Goal: Information Seeking & Learning: Learn about a topic

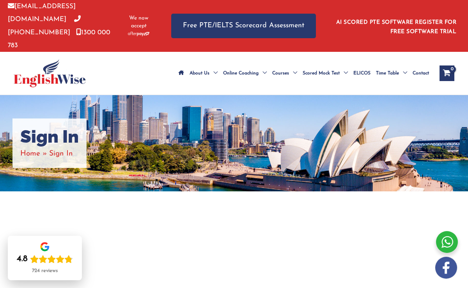
click at [68, 131] on h1 "Sign In" at bounding box center [49, 136] width 59 height 21
click at [59, 126] on h1 "Sign In" at bounding box center [49, 136] width 59 height 21
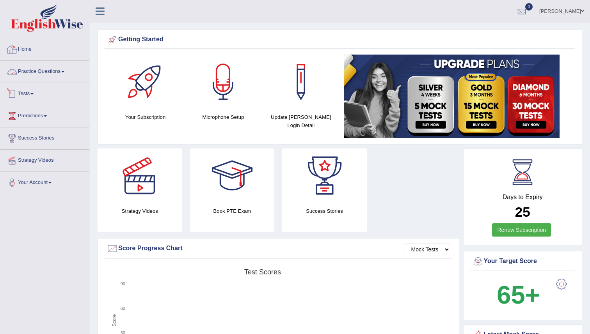
click at [43, 77] on link "Practice Questions" at bounding box center [44, 71] width 89 height 20
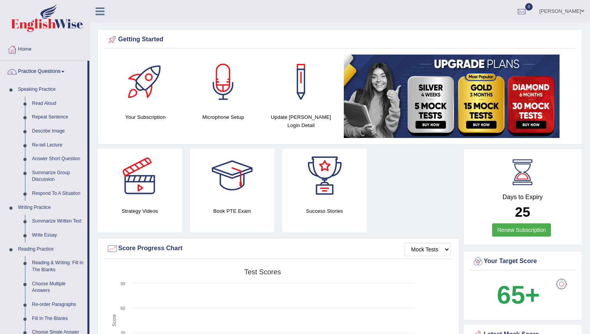
click at [39, 101] on link "Read Aloud" at bounding box center [57, 104] width 59 height 14
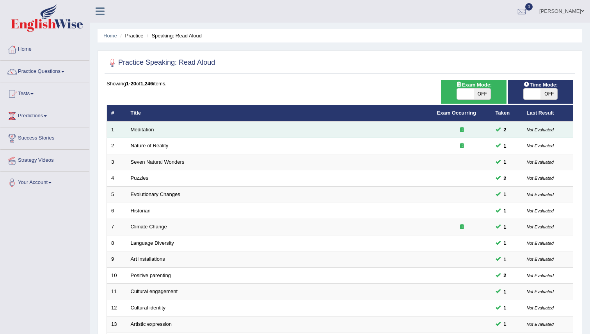
click at [148, 130] on link "Meditation" at bounding box center [142, 130] width 23 height 6
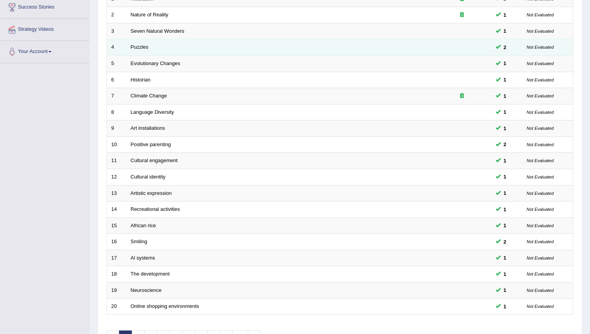
scroll to position [182, 0]
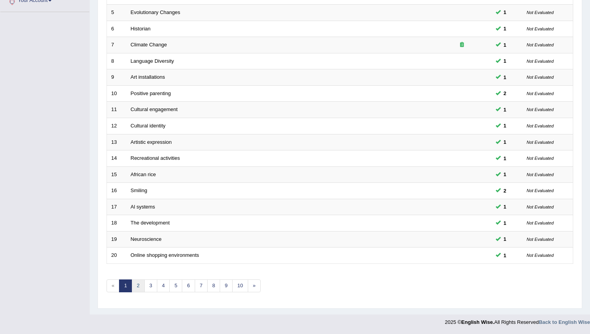
click at [137, 286] on link "2" at bounding box center [138, 286] width 13 height 13
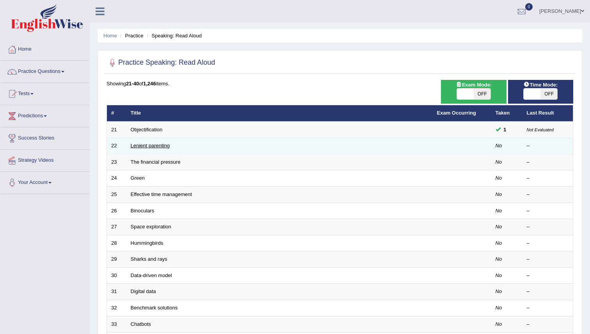
click at [143, 147] on link "Lenient parenting" at bounding box center [150, 146] width 39 height 6
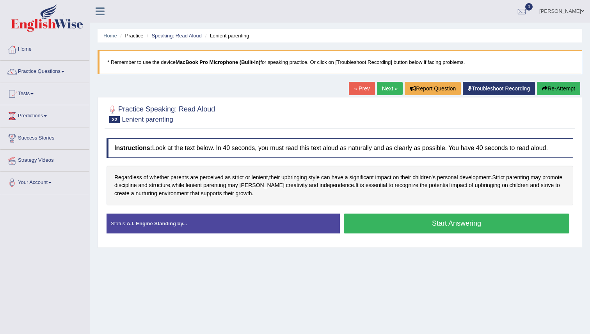
click at [407, 224] on button "Start Answering" at bounding box center [457, 224] width 226 height 20
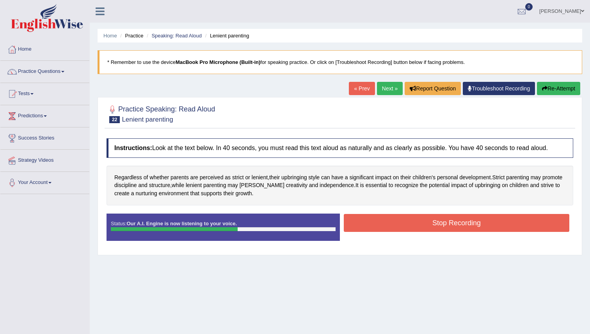
click at [402, 224] on button "Stop Recording" at bounding box center [457, 223] width 226 height 18
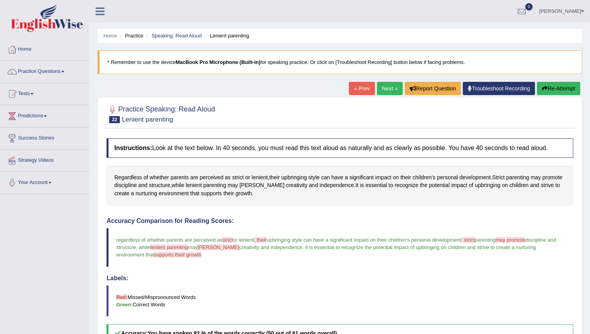
click at [383, 89] on link "Next »" at bounding box center [390, 88] width 26 height 13
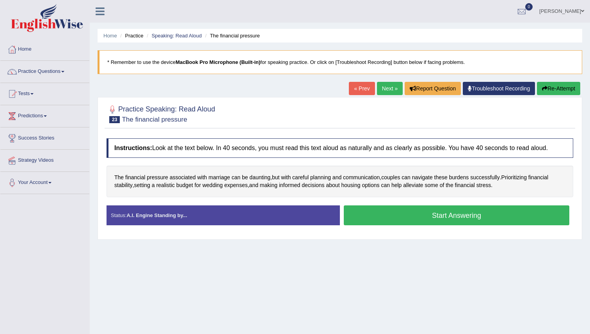
click at [420, 213] on button "Start Answering" at bounding box center [457, 216] width 226 height 20
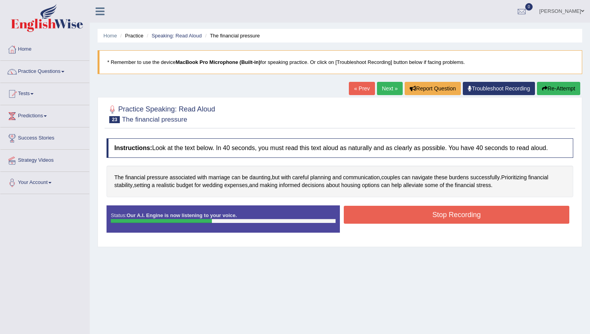
click at [428, 213] on button "Stop Recording" at bounding box center [457, 215] width 226 height 18
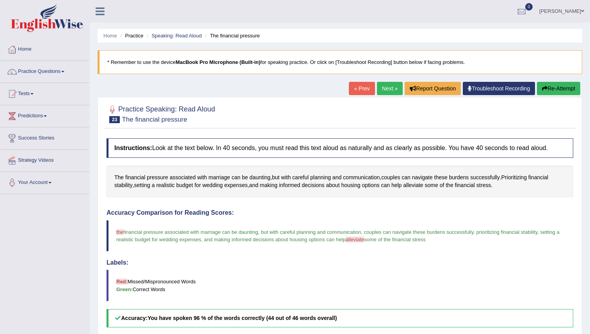
click at [384, 86] on link "Next »" at bounding box center [390, 88] width 26 height 13
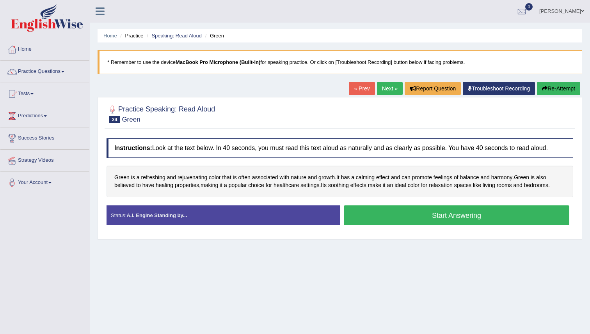
click at [395, 218] on button "Start Answering" at bounding box center [457, 216] width 226 height 20
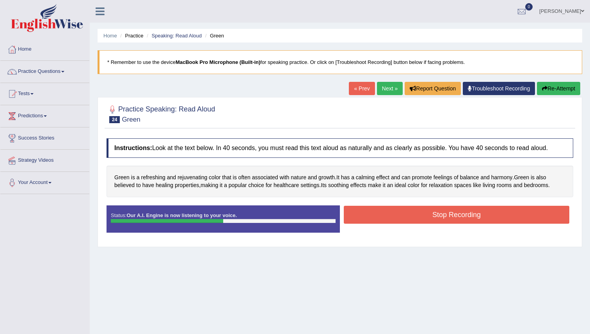
click at [412, 213] on button "Stop Recording" at bounding box center [457, 215] width 226 height 18
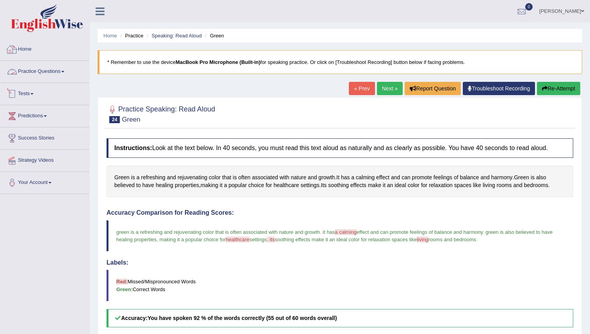
click at [37, 73] on link "Practice Questions" at bounding box center [44, 71] width 89 height 20
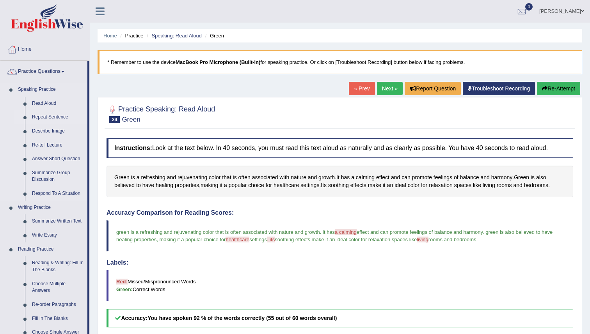
click at [54, 118] on link "Repeat Sentence" at bounding box center [57, 117] width 59 height 14
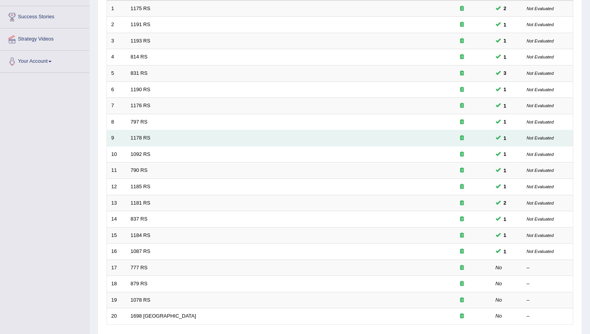
scroll to position [182, 0]
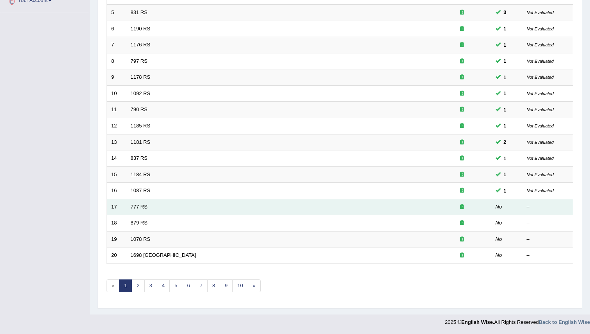
click at [147, 212] on td "777 RS" at bounding box center [279, 207] width 306 height 16
click at [147, 209] on link "777 RS" at bounding box center [139, 207] width 17 height 6
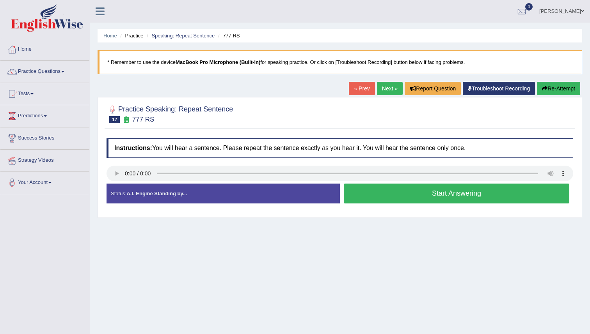
click at [429, 194] on button "Start Answering" at bounding box center [457, 194] width 226 height 20
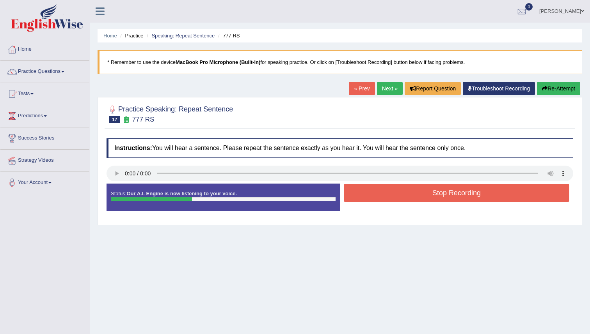
click at [408, 194] on button "Stop Recording" at bounding box center [457, 193] width 226 height 18
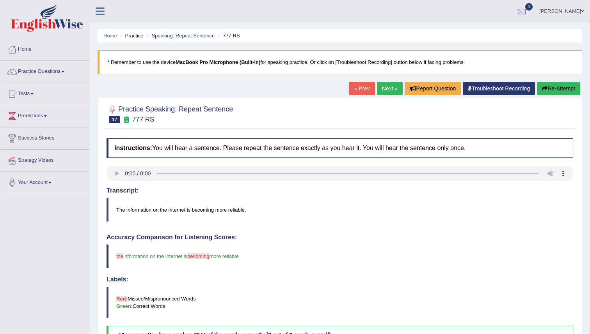
click at [380, 85] on link "Next »" at bounding box center [390, 88] width 26 height 13
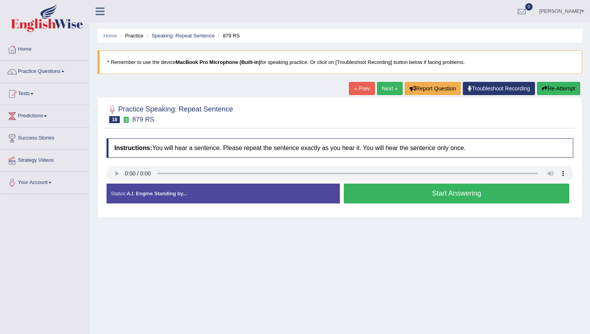
click at [371, 196] on button "Start Answering" at bounding box center [457, 194] width 226 height 20
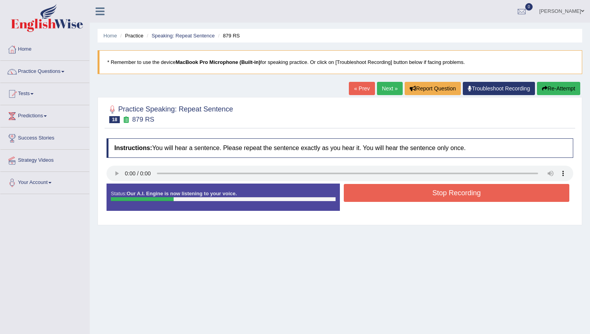
click at [395, 194] on button "Stop Recording" at bounding box center [457, 193] width 226 height 18
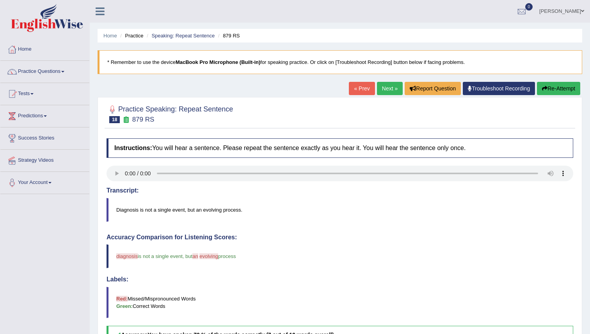
click at [382, 87] on link "Next »" at bounding box center [390, 88] width 26 height 13
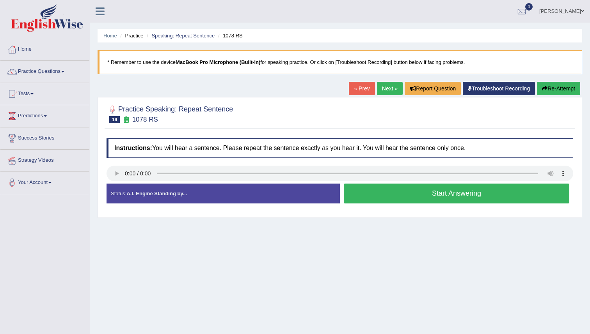
click at [392, 192] on button "Start Answering" at bounding box center [457, 194] width 226 height 20
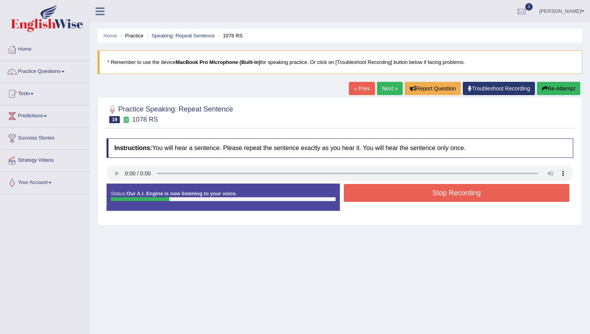
click at [406, 189] on button "Stop Recording" at bounding box center [457, 193] width 226 height 18
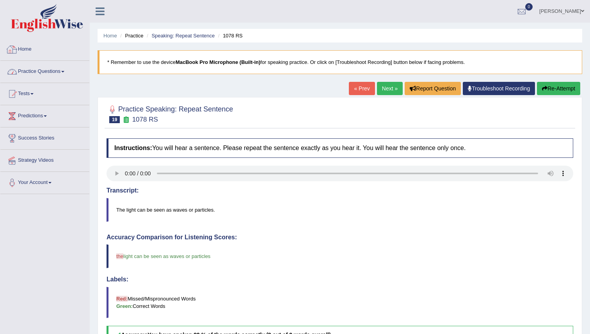
click at [47, 69] on link "Practice Questions" at bounding box center [44, 71] width 89 height 20
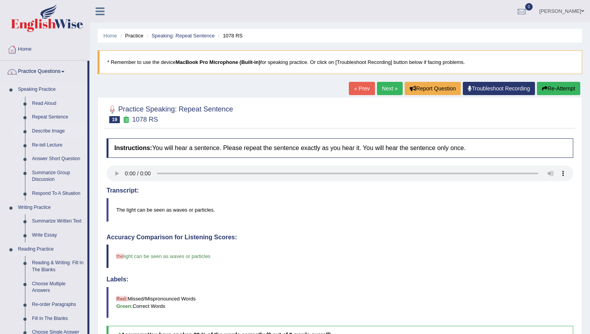
click at [50, 133] on link "Describe Image" at bounding box center [57, 131] width 59 height 14
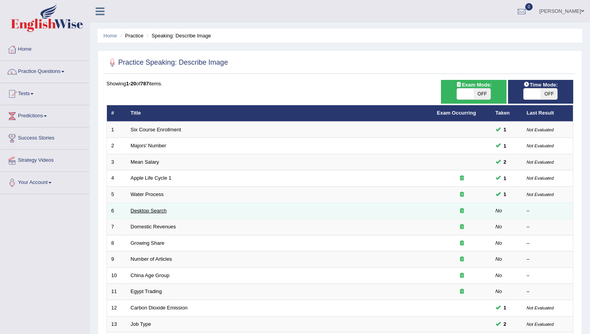
click at [149, 212] on link "Desktop Search" at bounding box center [149, 211] width 36 height 6
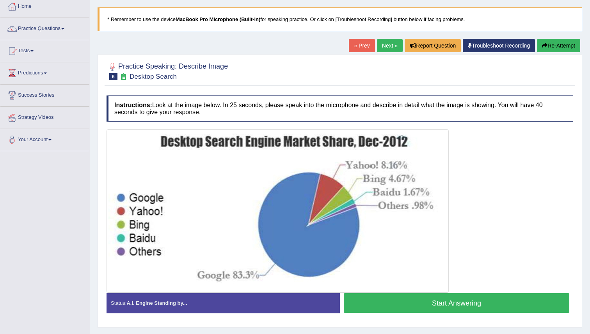
scroll to position [75, 0]
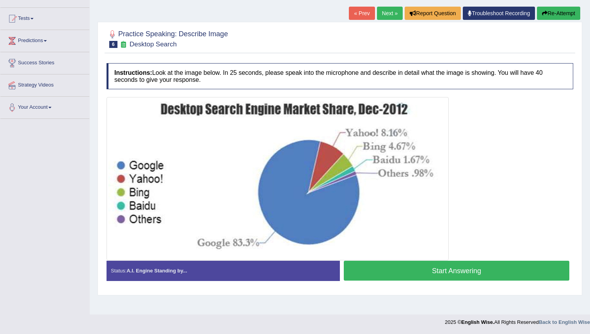
click at [400, 272] on button "Start Answering" at bounding box center [457, 271] width 226 height 20
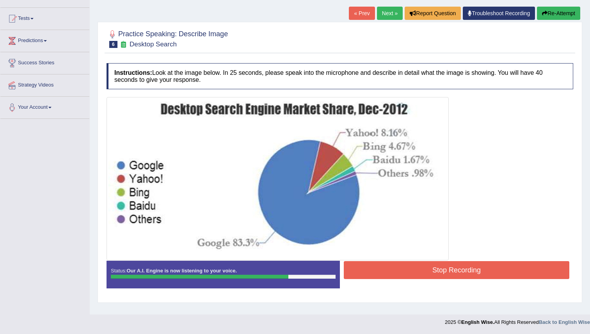
click at [437, 272] on button "Stop Recording" at bounding box center [457, 270] width 226 height 18
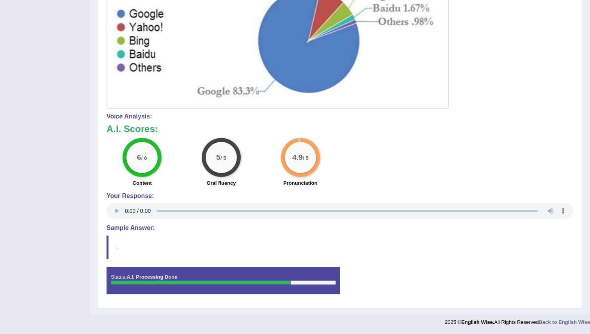
scroll to position [0, 0]
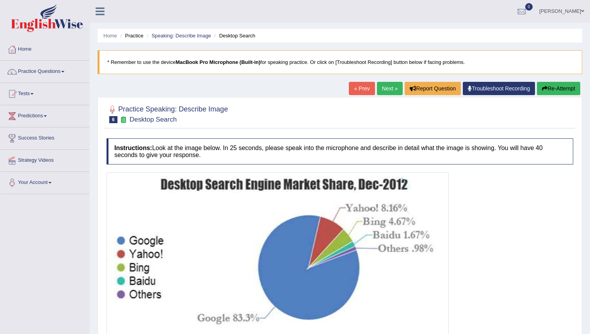
click at [384, 89] on link "Next »" at bounding box center [390, 88] width 26 height 13
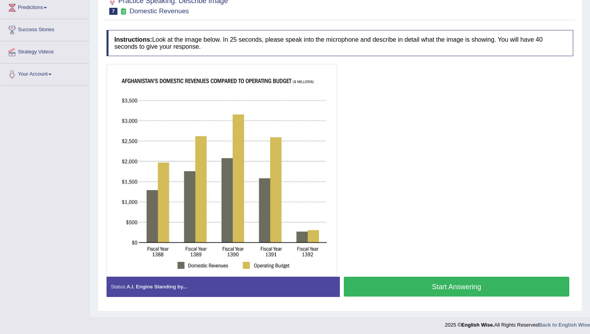
scroll to position [111, 0]
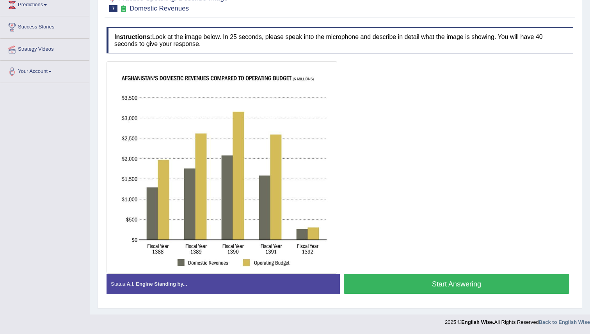
click at [420, 280] on button "Start Answering" at bounding box center [457, 284] width 226 height 20
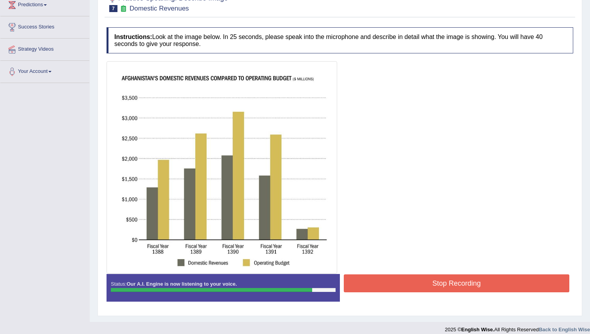
click at [447, 283] on button "Stop Recording" at bounding box center [457, 284] width 226 height 18
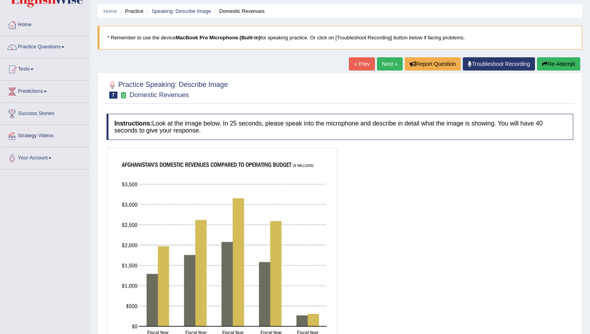
scroll to position [0, 0]
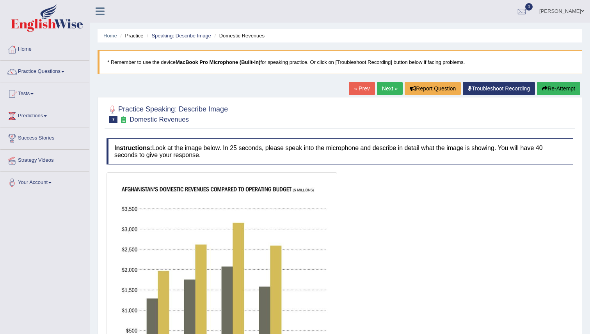
click at [571, 85] on button "Re-Attempt" at bounding box center [558, 88] width 43 height 13
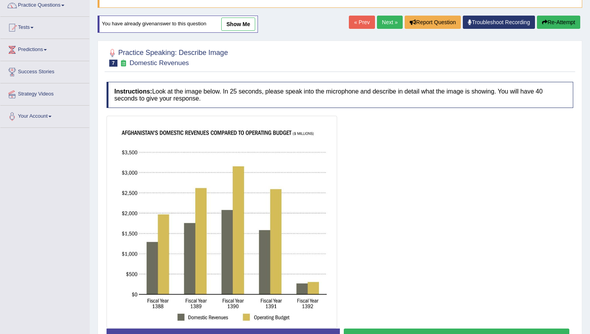
scroll to position [121, 0]
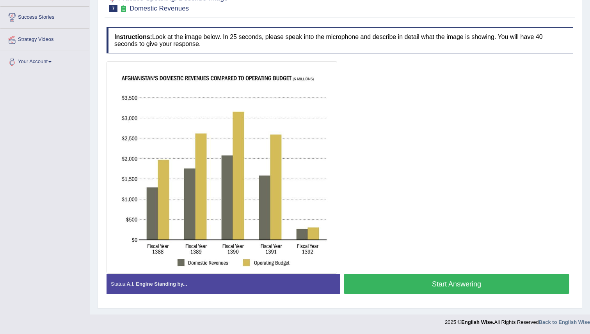
click at [397, 290] on button "Start Answering" at bounding box center [457, 284] width 226 height 20
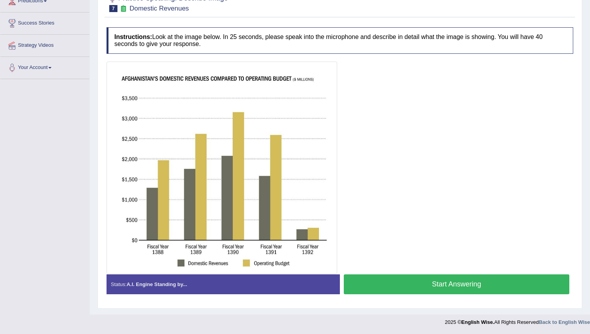
scroll to position [115, 0]
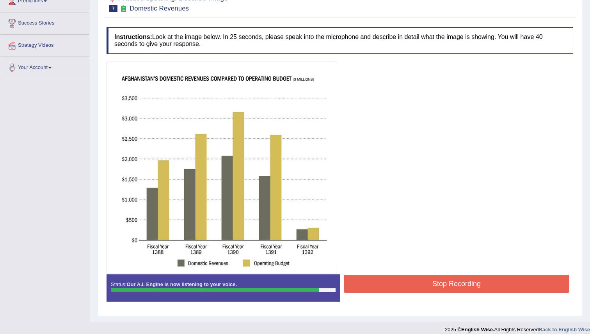
click at [450, 283] on button "Stop Recording" at bounding box center [457, 284] width 226 height 18
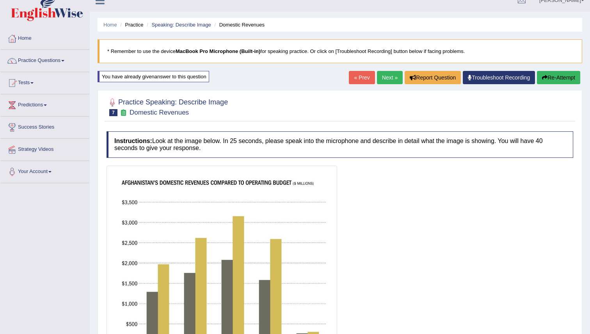
scroll to position [0, 0]
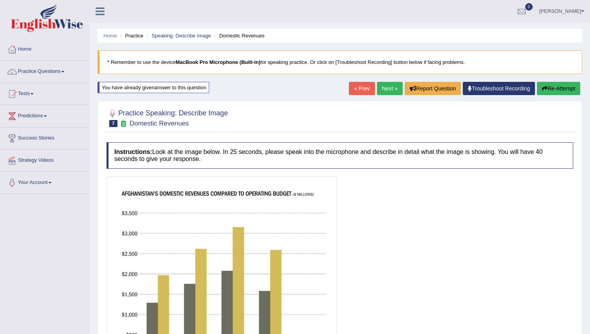
click at [571, 88] on button "Re-Attempt" at bounding box center [558, 88] width 43 height 13
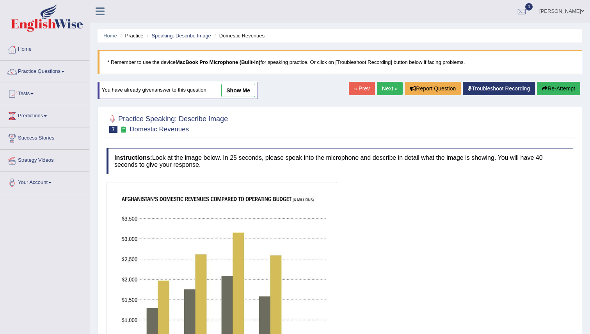
scroll to position [121, 0]
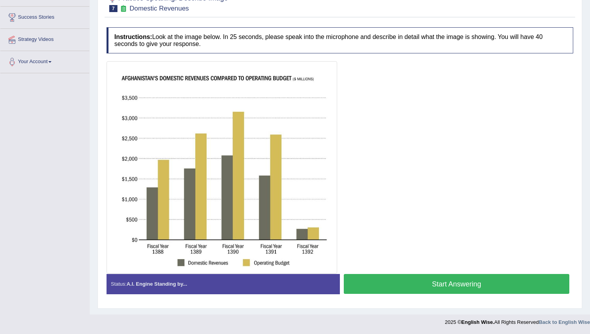
click at [423, 280] on button "Start Answering" at bounding box center [457, 284] width 226 height 20
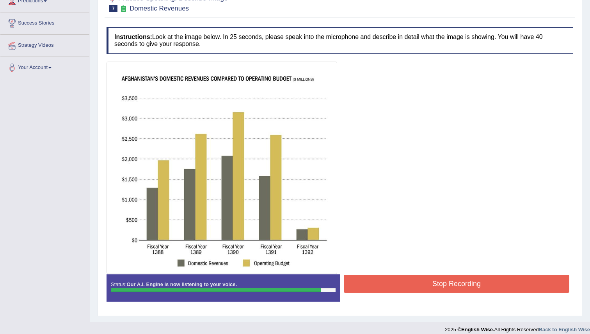
click at [435, 283] on button "Stop Recording" at bounding box center [457, 284] width 226 height 18
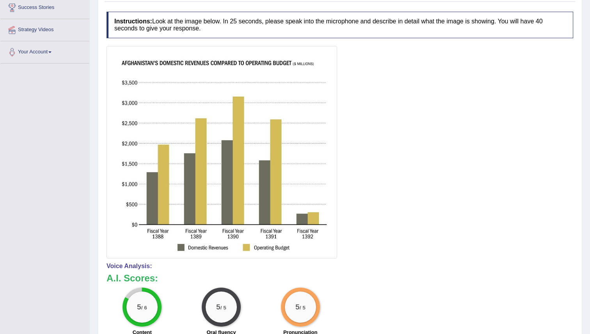
scroll to position [0, 0]
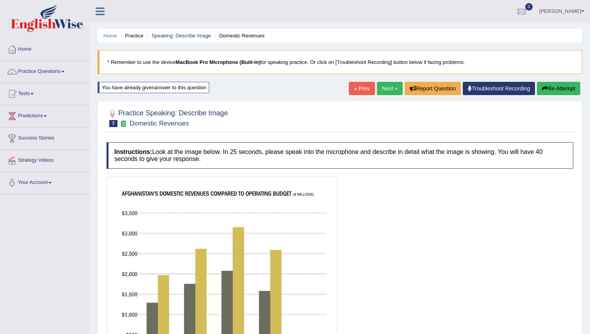
click at [550, 83] on button "Re-Attempt" at bounding box center [558, 88] width 43 height 13
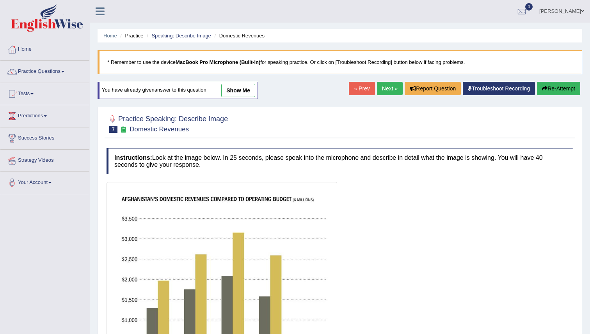
scroll to position [121, 0]
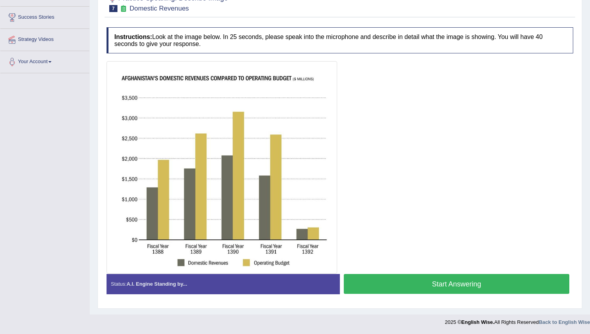
click at [397, 284] on button "Start Answering" at bounding box center [457, 284] width 226 height 20
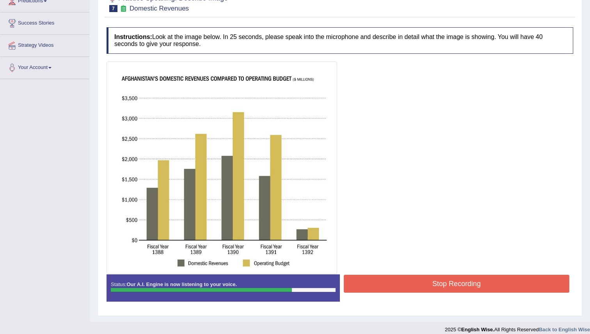
click at [446, 285] on button "Stop Recording" at bounding box center [457, 284] width 226 height 18
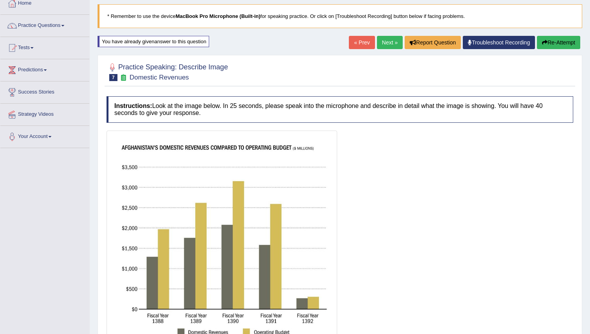
scroll to position [0, 0]
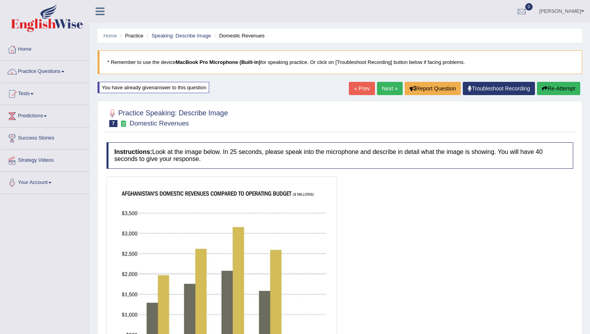
click at [386, 88] on link "Next »" at bounding box center [390, 88] width 26 height 13
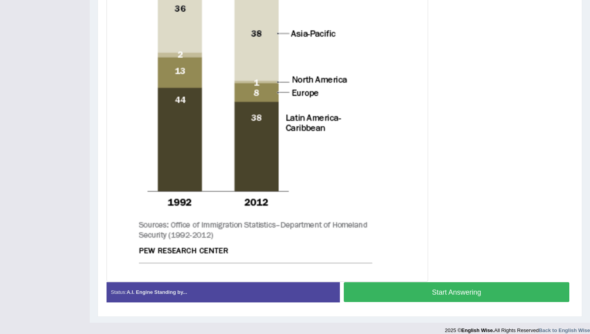
scroll to position [307, 0]
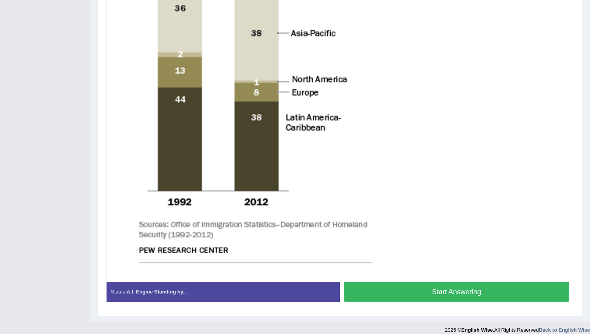
click at [417, 293] on button "Start Answering" at bounding box center [457, 292] width 226 height 20
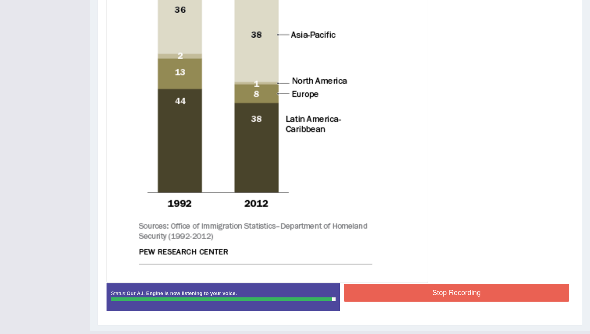
scroll to position [318, 0]
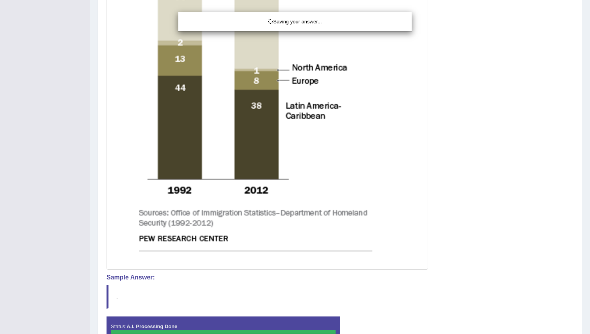
click at [418, 273] on div "Saving your answer..." at bounding box center [295, 167] width 590 height 334
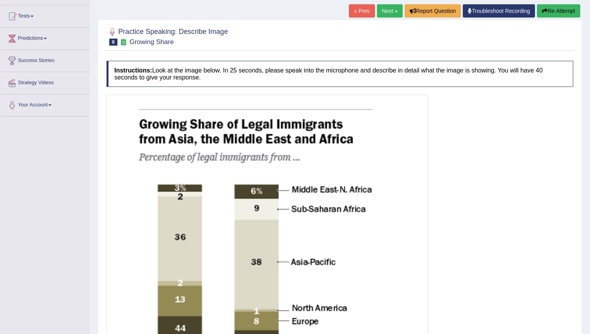
scroll to position [0, 0]
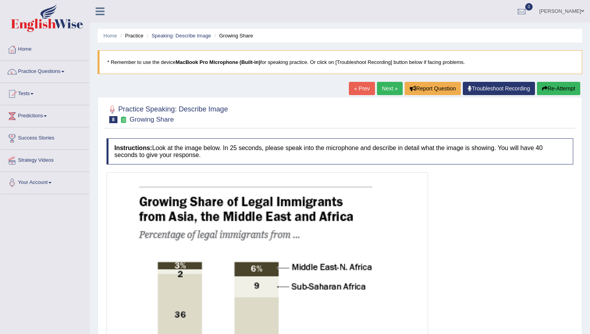
click at [386, 82] on link "Next »" at bounding box center [390, 88] width 26 height 13
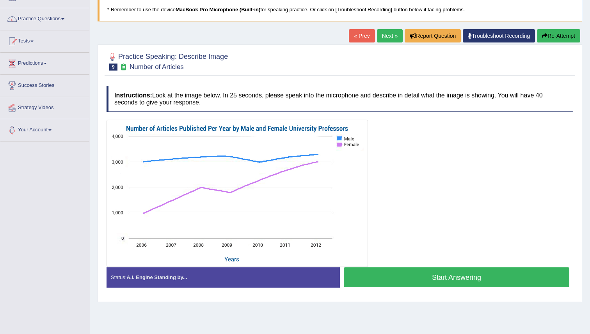
scroll to position [75, 0]
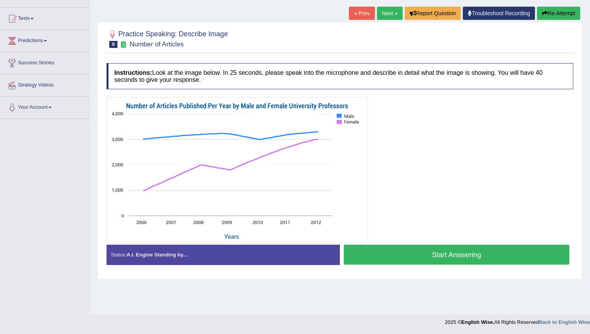
click at [437, 252] on button "Start Answering" at bounding box center [457, 255] width 226 height 20
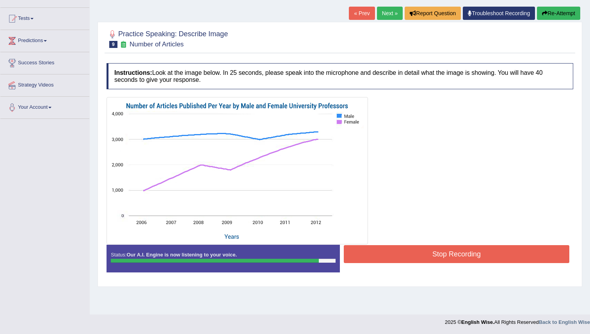
click at [432, 253] on button "Stop Recording" at bounding box center [457, 254] width 226 height 18
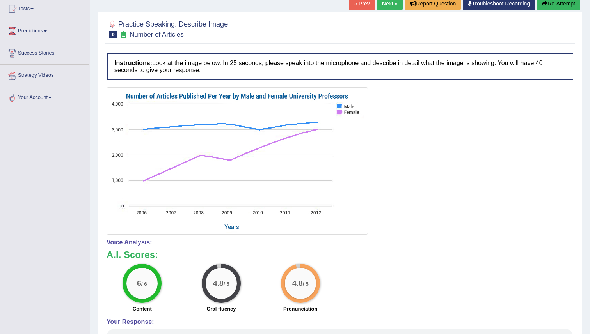
scroll to position [0, 0]
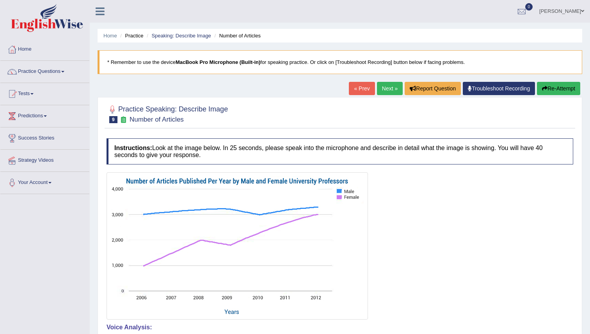
click at [562, 86] on button "Re-Attempt" at bounding box center [558, 88] width 43 height 13
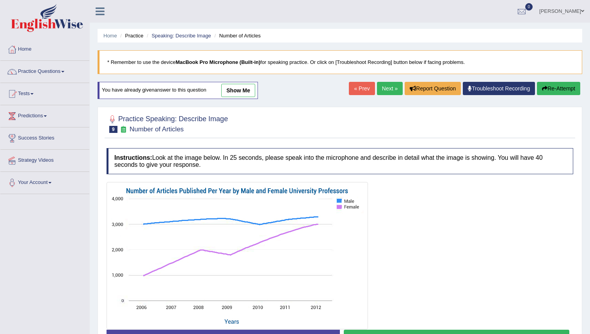
scroll to position [75, 0]
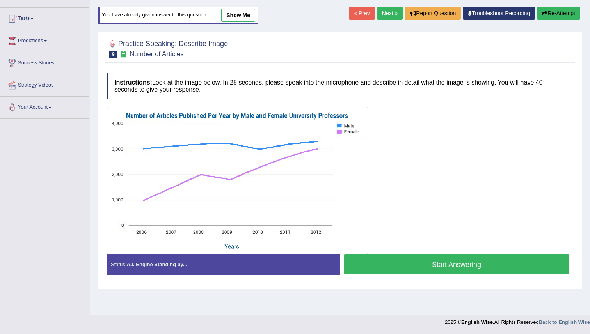
click at [394, 265] on button "Start Answering" at bounding box center [457, 265] width 226 height 20
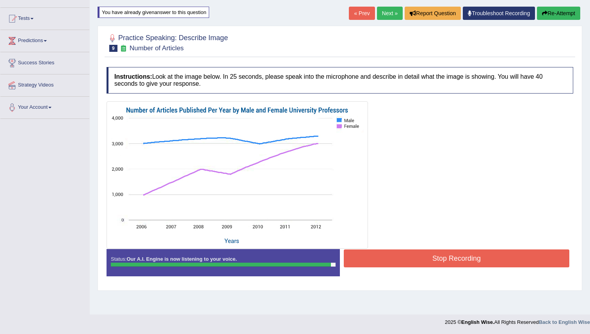
click at [432, 261] on button "Stop Recording" at bounding box center [457, 259] width 226 height 18
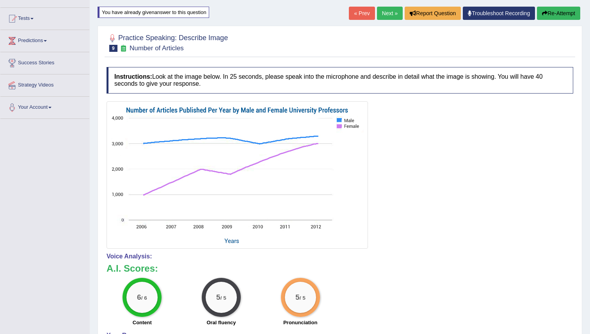
click at [384, 14] on link "Next »" at bounding box center [390, 13] width 26 height 13
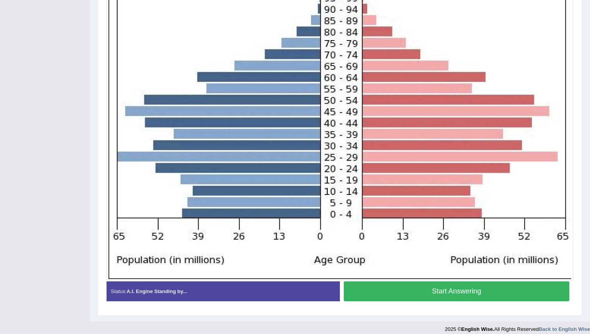
scroll to position [226, 0]
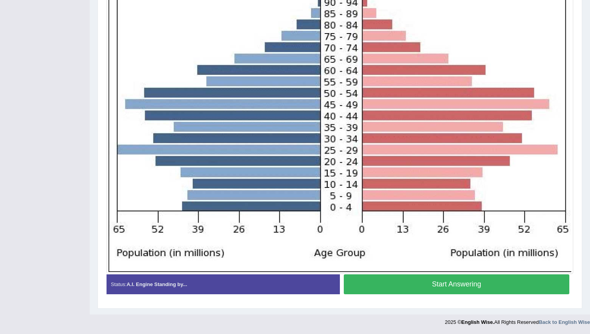
click at [396, 286] on button "Start Answering" at bounding box center [457, 285] width 226 height 20
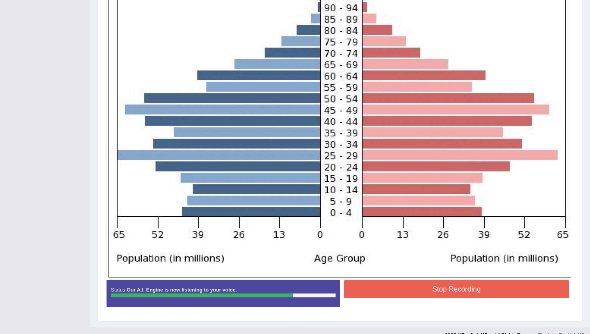
scroll to position [234, 0]
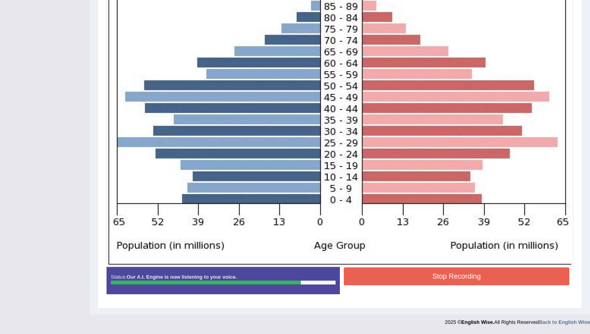
click at [414, 279] on button "Stop Recording" at bounding box center [457, 277] width 226 height 18
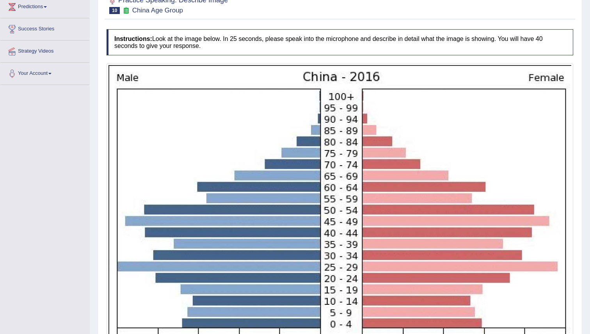
scroll to position [0, 0]
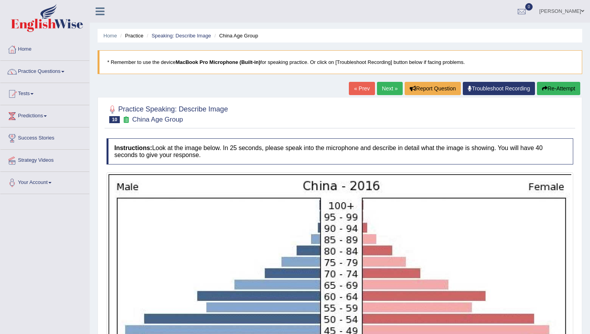
click at [547, 87] on button "Re-Attempt" at bounding box center [558, 88] width 43 height 13
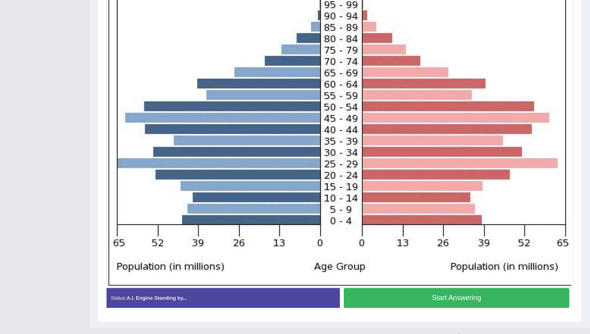
scroll to position [222, 0]
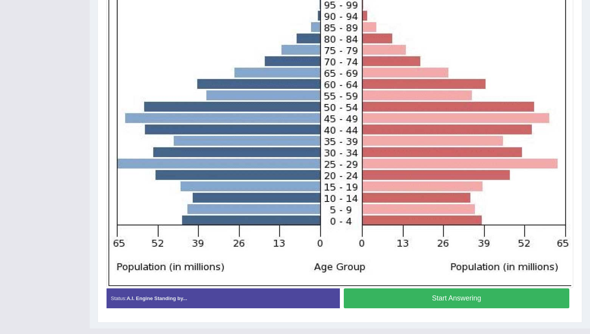
click at [414, 295] on button "Start Answering" at bounding box center [457, 299] width 226 height 20
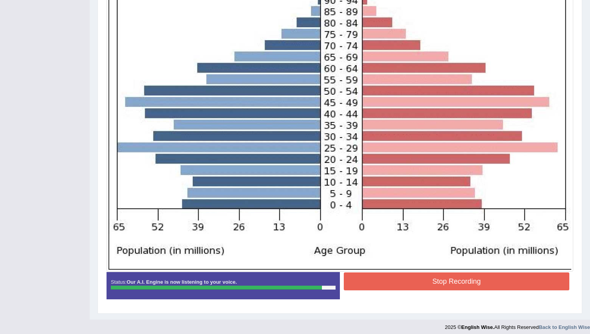
scroll to position [238, 0]
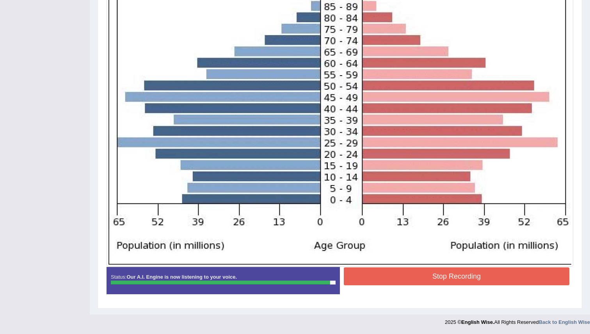
click at [427, 273] on button "Stop Recording" at bounding box center [457, 277] width 226 height 18
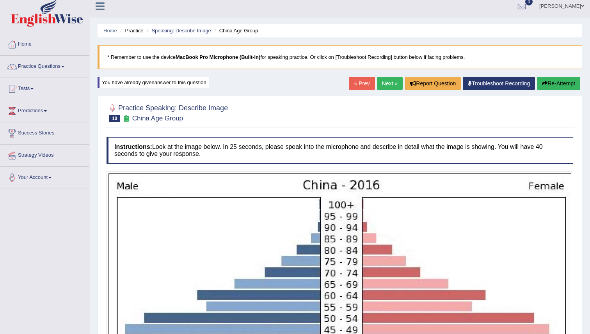
scroll to position [0, 0]
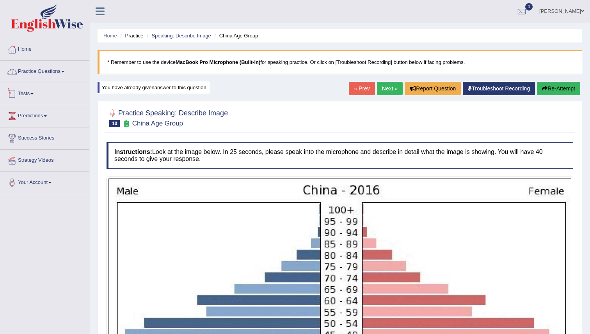
click at [35, 75] on link "Practice Questions" at bounding box center [44, 71] width 89 height 20
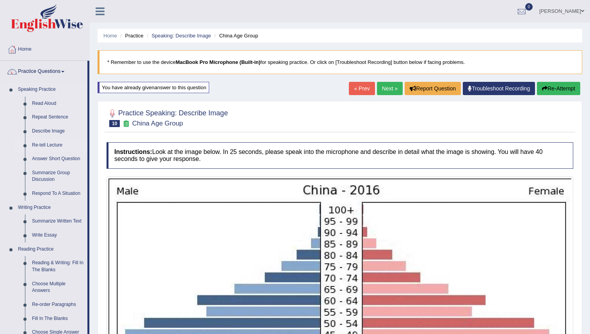
click at [54, 146] on link "Re-tell Lecture" at bounding box center [57, 146] width 59 height 14
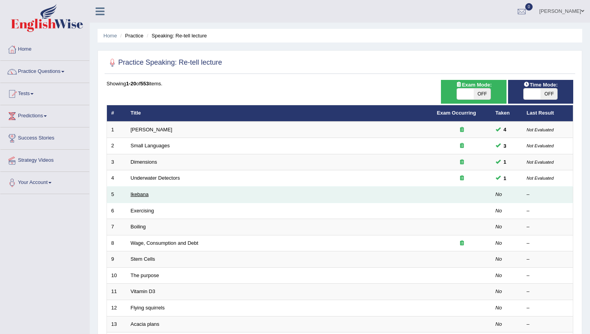
click at [148, 194] on link "Ikebana" at bounding box center [140, 195] width 18 height 6
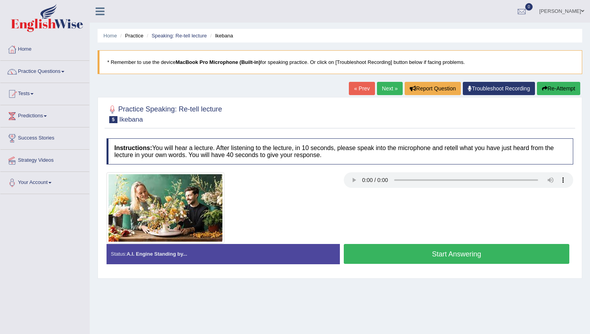
click at [362, 256] on button "Start Answering" at bounding box center [457, 254] width 226 height 20
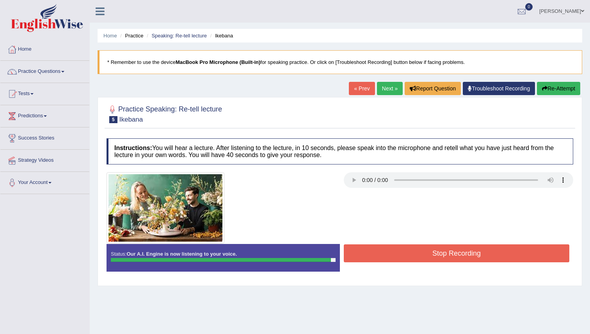
click at [406, 254] on button "Stop Recording" at bounding box center [457, 254] width 226 height 18
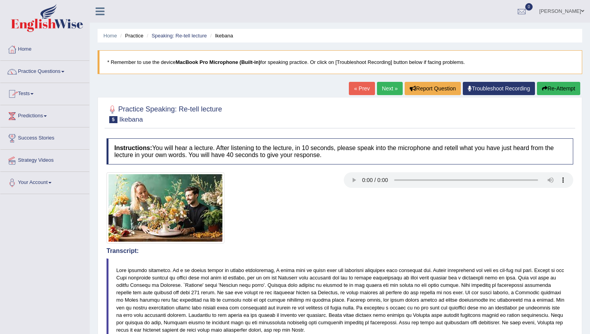
click at [381, 89] on link "Next »" at bounding box center [390, 88] width 26 height 13
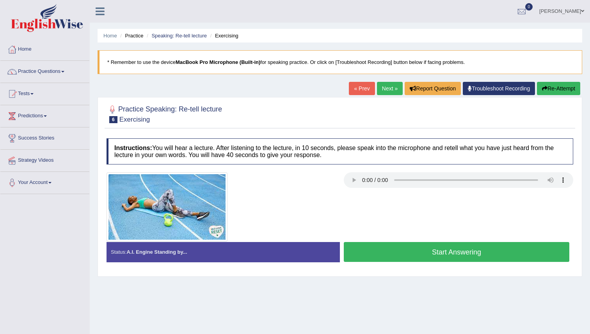
click at [412, 253] on button "Start Answering" at bounding box center [457, 252] width 226 height 20
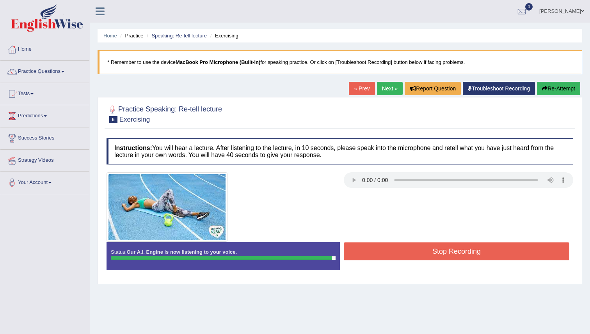
click at [375, 250] on button "Stop Recording" at bounding box center [457, 252] width 226 height 18
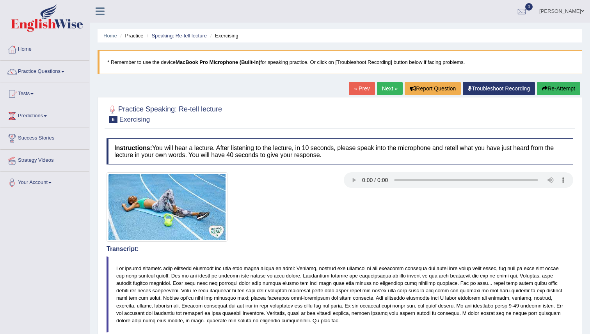
click at [382, 92] on link "Next »" at bounding box center [390, 88] width 26 height 13
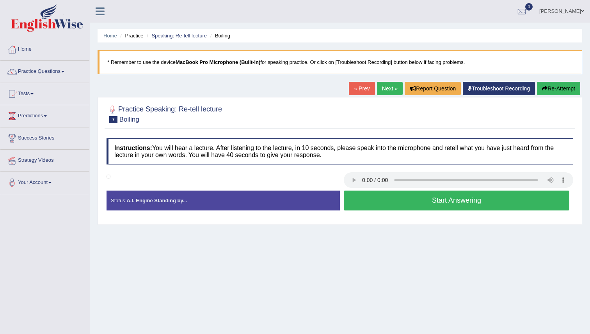
click at [364, 204] on button "Start Answering" at bounding box center [457, 201] width 226 height 20
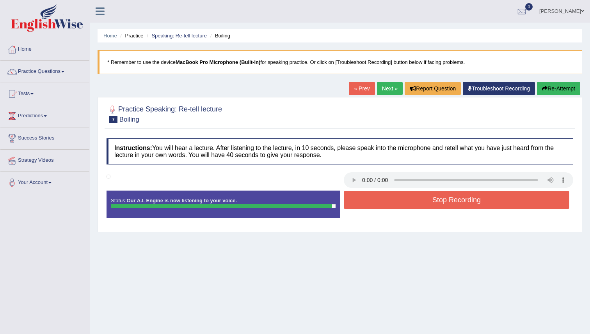
click at [383, 196] on button "Stop Recording" at bounding box center [457, 200] width 226 height 18
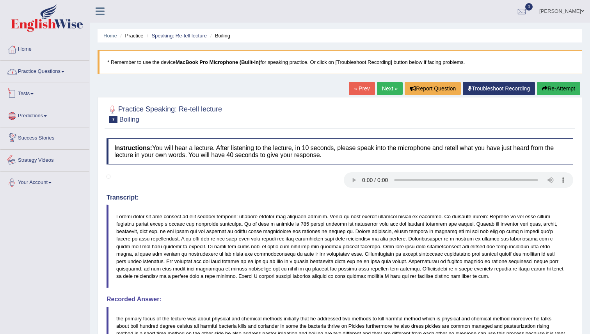
click at [52, 74] on link "Practice Questions" at bounding box center [44, 71] width 89 height 20
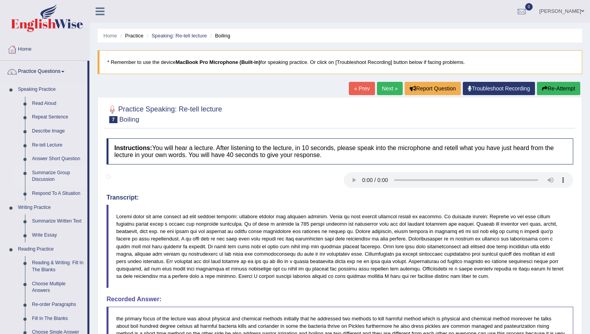
click at [62, 172] on link "Summarize Group Discussion" at bounding box center [57, 176] width 59 height 21
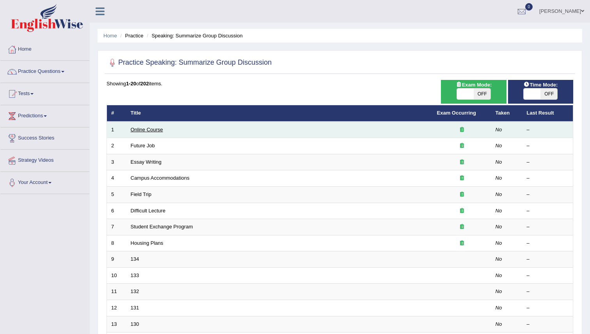
click at [137, 131] on link "Online Course" at bounding box center [147, 130] width 32 height 6
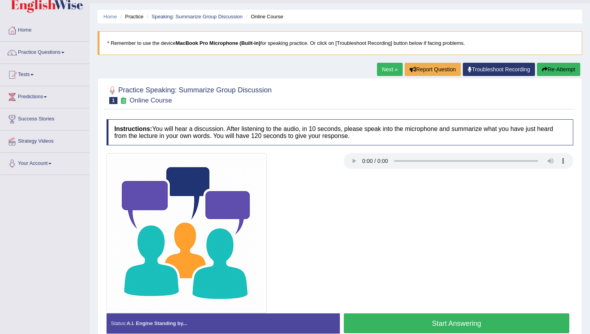
scroll to position [75, 0]
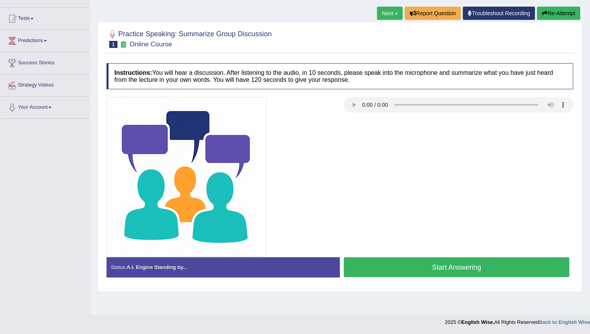
click at [396, 265] on button "Start Answering" at bounding box center [457, 268] width 226 height 20
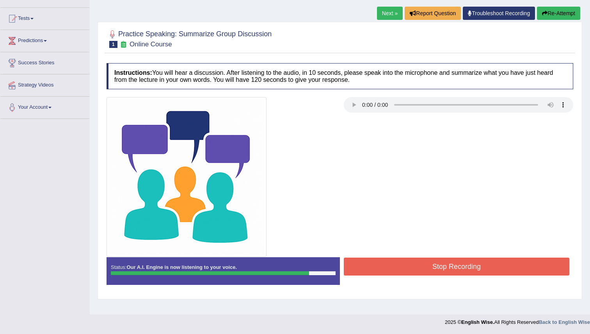
click at [386, 267] on button "Stop Recording" at bounding box center [457, 267] width 226 height 18
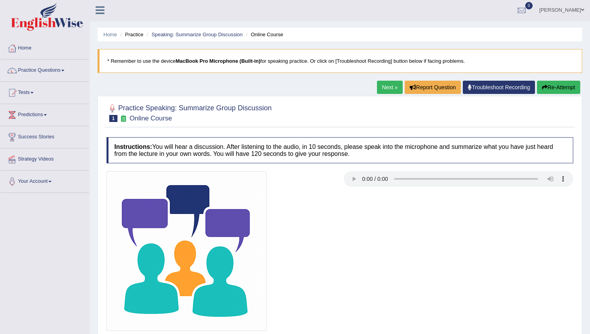
scroll to position [0, 0]
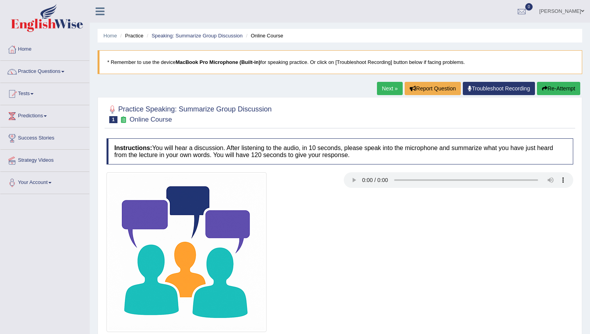
click at [381, 87] on link "Next »" at bounding box center [390, 88] width 26 height 13
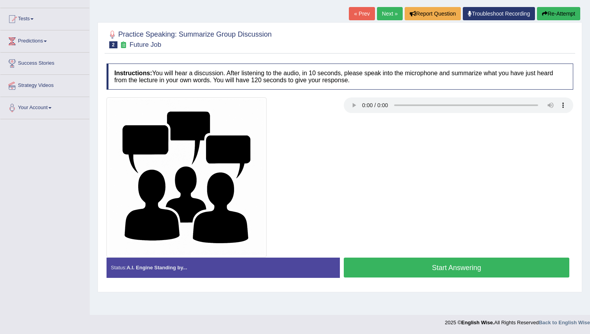
scroll to position [75, 0]
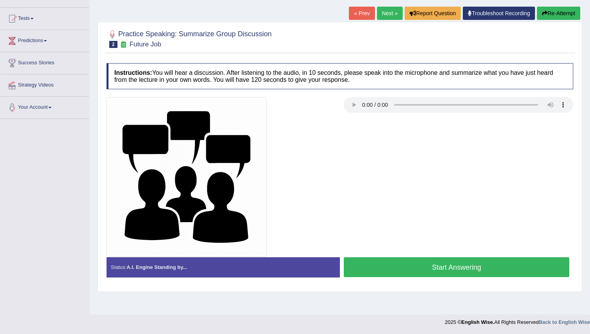
click at [353, 272] on button "Start Answering" at bounding box center [457, 268] width 226 height 20
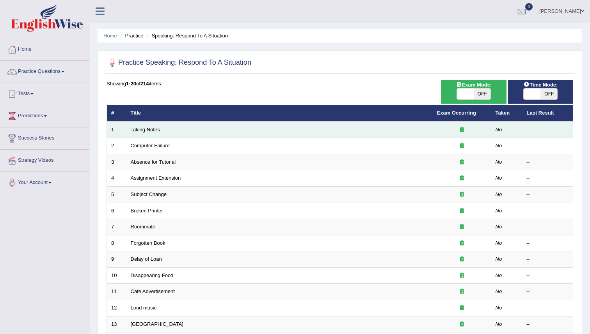
click at [150, 130] on link "Taking Notes" at bounding box center [145, 130] width 29 height 6
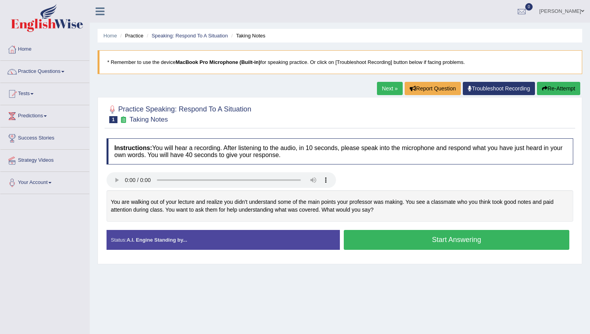
click at [426, 240] on button "Start Answering" at bounding box center [457, 240] width 226 height 20
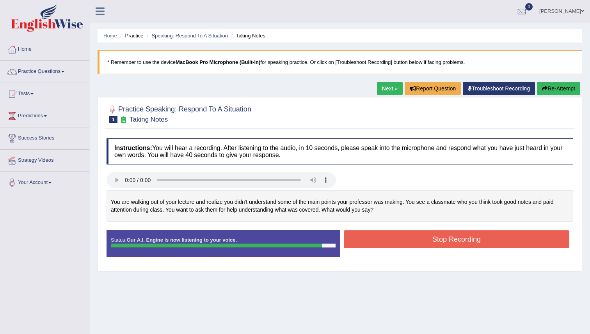
click at [426, 240] on button "Stop Recording" at bounding box center [457, 240] width 226 height 18
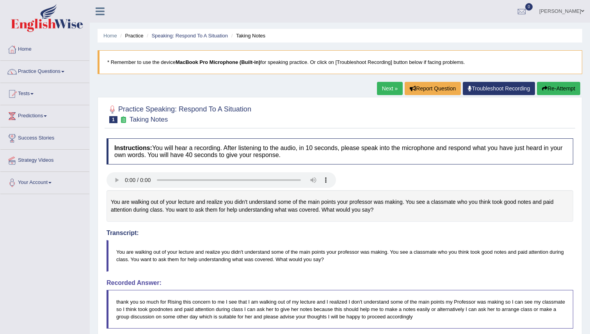
click at [380, 90] on link "Next »" at bounding box center [390, 88] width 26 height 13
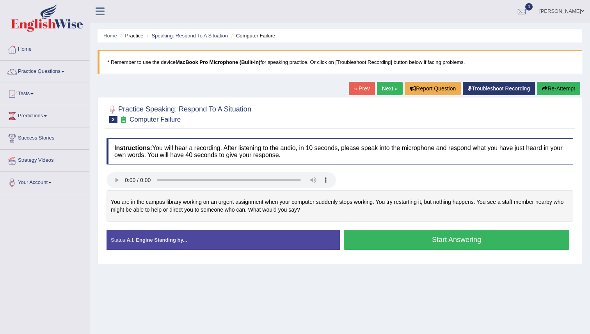
click at [420, 242] on button "Start Answering" at bounding box center [457, 240] width 226 height 20
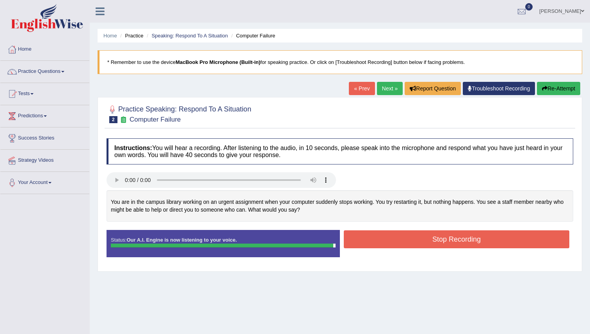
click at [426, 234] on button "Stop Recording" at bounding box center [457, 240] width 226 height 18
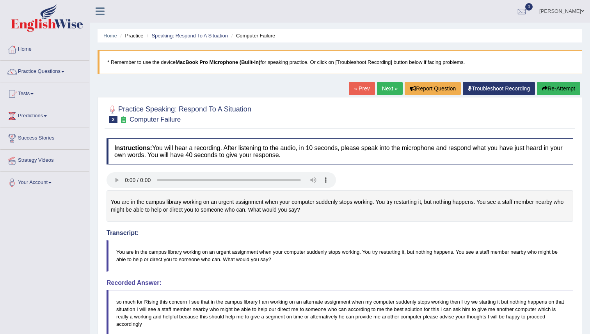
click at [382, 86] on link "Next »" at bounding box center [390, 88] width 26 height 13
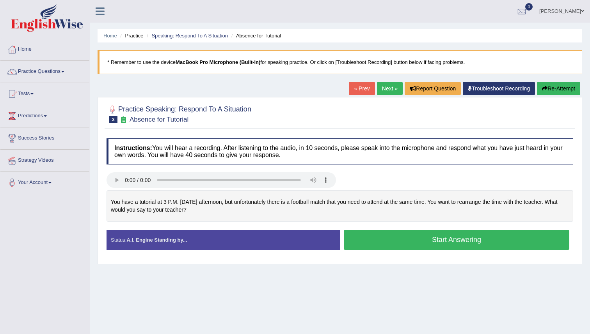
click at [393, 236] on button "Start Answering" at bounding box center [457, 240] width 226 height 20
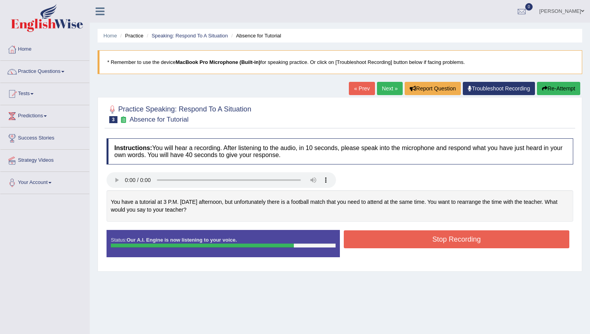
click at [462, 233] on button "Stop Recording" at bounding box center [457, 240] width 226 height 18
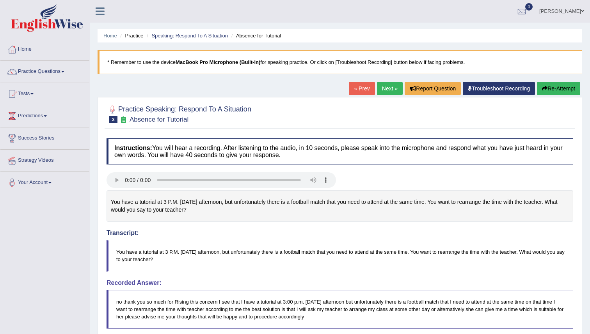
click at [386, 90] on link "Next »" at bounding box center [390, 88] width 26 height 13
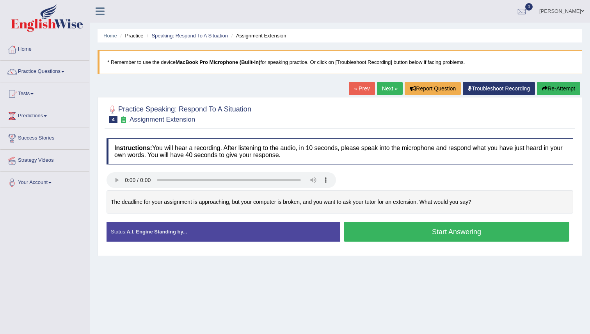
click at [381, 226] on button "Start Answering" at bounding box center [457, 232] width 226 height 20
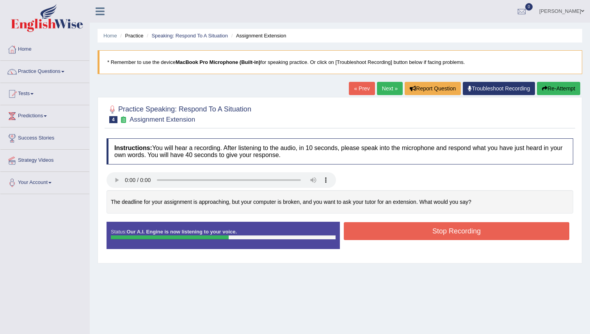
click at [549, 89] on button "Re-Attempt" at bounding box center [558, 88] width 43 height 13
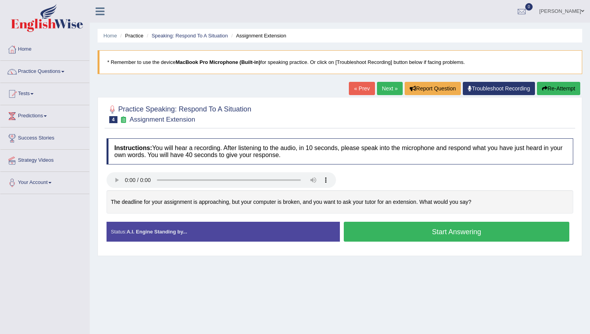
click at [434, 234] on button "Start Answering" at bounding box center [457, 232] width 226 height 20
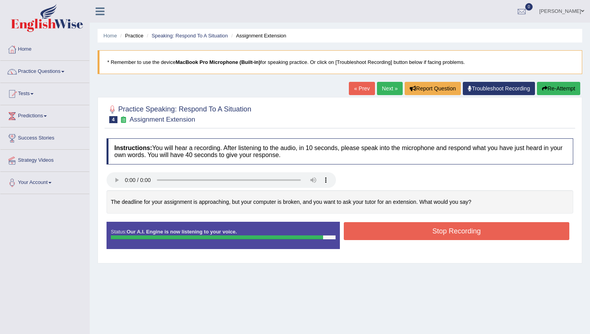
click at [427, 229] on button "Stop Recording" at bounding box center [457, 231] width 226 height 18
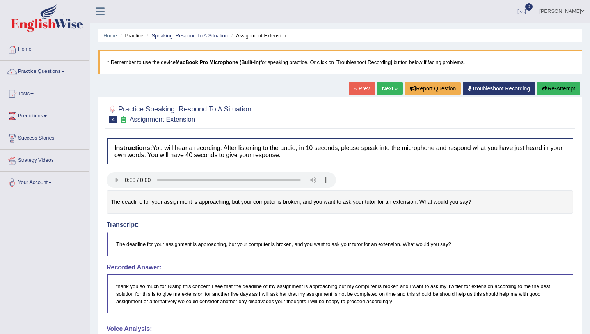
click at [383, 91] on link "Next »" at bounding box center [390, 88] width 26 height 13
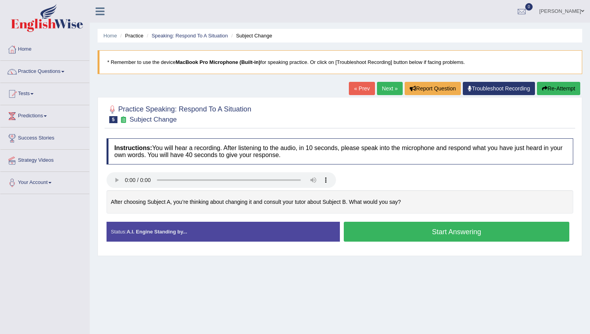
click at [358, 87] on link "« Prev" at bounding box center [362, 88] width 26 height 13
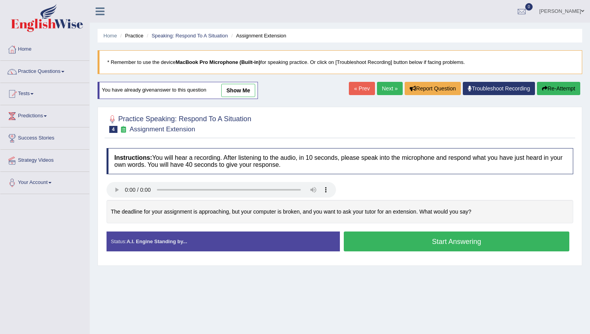
click at [354, 242] on button "Start Answering" at bounding box center [457, 242] width 226 height 20
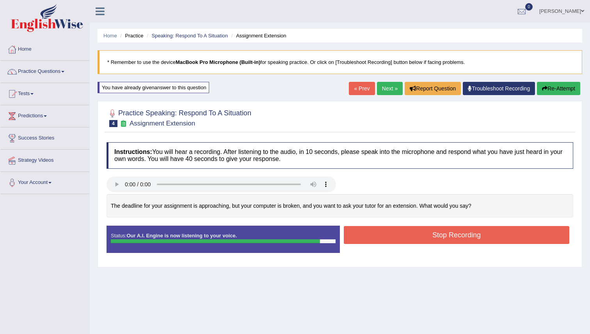
click at [421, 233] on button "Stop Recording" at bounding box center [457, 235] width 226 height 18
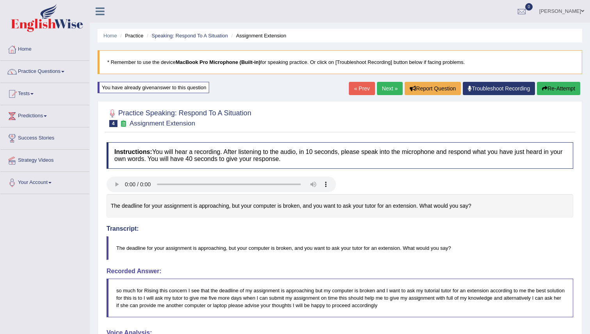
click at [381, 91] on link "Next »" at bounding box center [390, 88] width 26 height 13
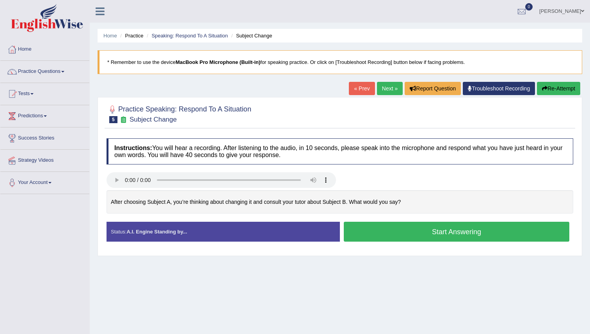
click at [416, 231] on button "Start Answering" at bounding box center [457, 232] width 226 height 20
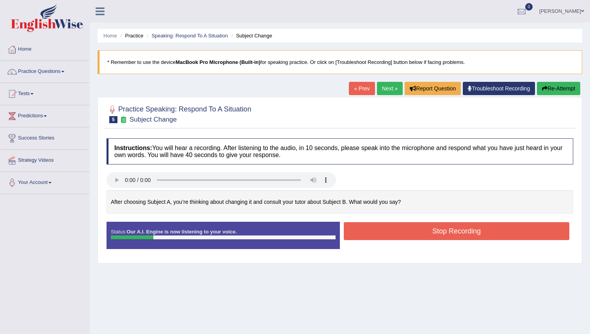
click at [553, 80] on div "Home Practice Speaking: Respond To A Situation Subject Change * Remember to use…" at bounding box center [340, 195] width 500 height 390
click at [553, 84] on button "Re-Attempt" at bounding box center [558, 88] width 43 height 13
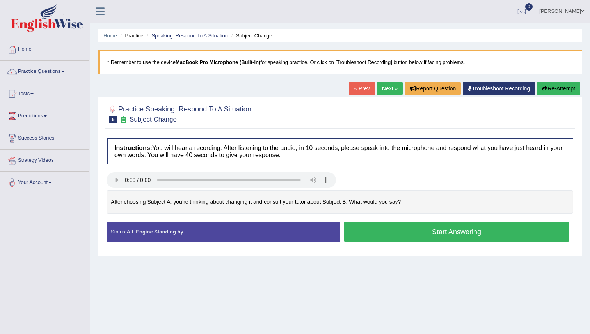
click at [497, 233] on button "Start Answering" at bounding box center [457, 232] width 226 height 20
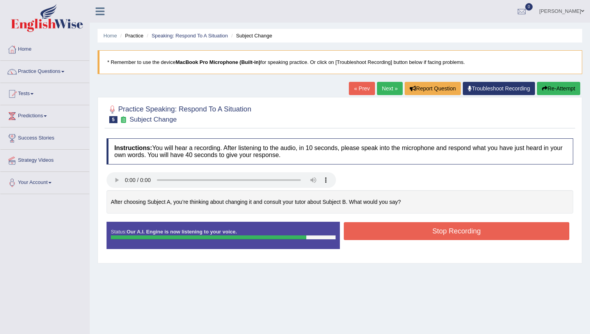
click at [425, 232] on button "Stop Recording" at bounding box center [457, 231] width 226 height 18
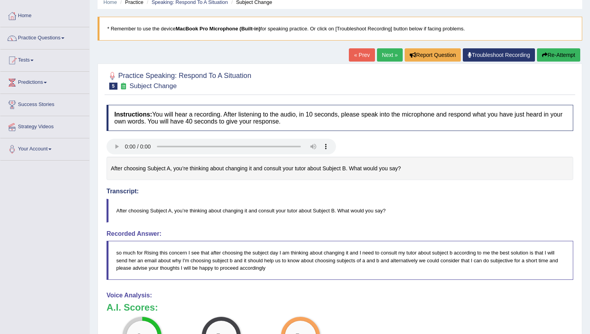
scroll to position [9, 0]
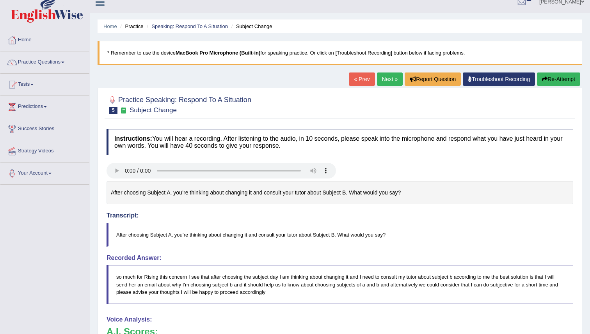
click at [380, 75] on link "Next »" at bounding box center [390, 79] width 26 height 13
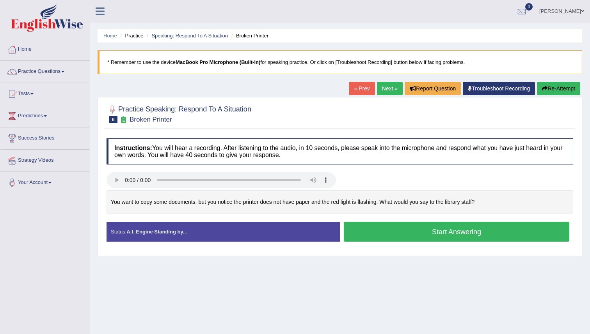
click at [403, 231] on button "Start Answering" at bounding box center [457, 232] width 226 height 20
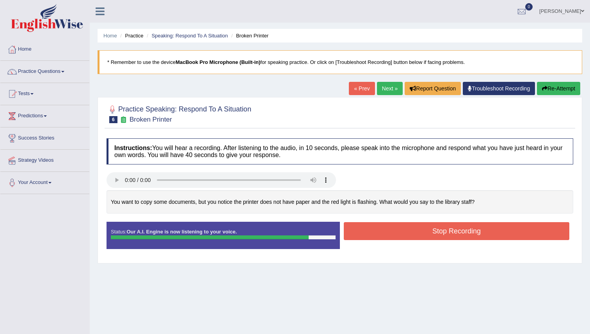
click at [403, 231] on button "Stop Recording" at bounding box center [457, 231] width 226 height 18
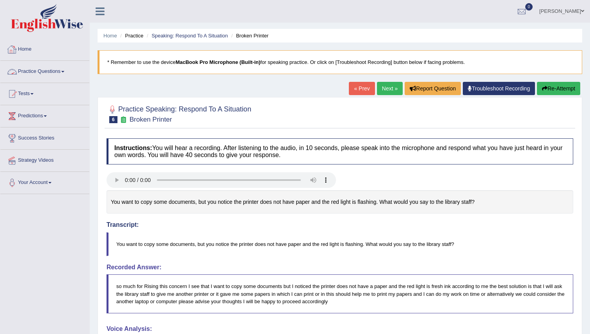
click at [30, 71] on link "Practice Questions" at bounding box center [44, 71] width 89 height 20
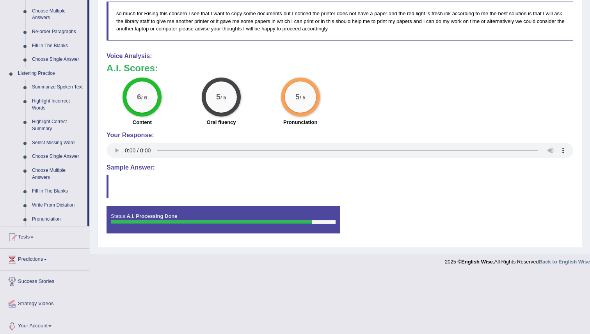
scroll to position [284, 0]
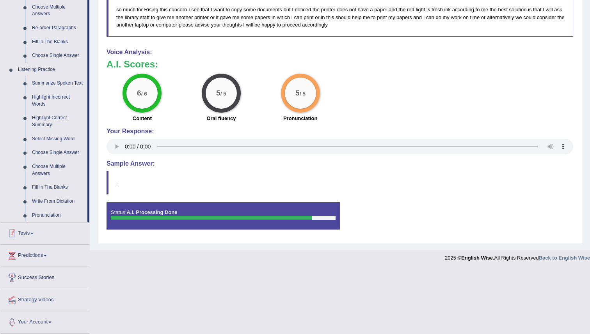
click at [32, 234] on link "Tests" at bounding box center [44, 233] width 89 height 20
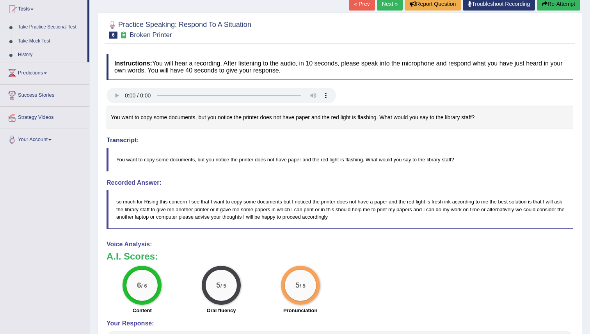
scroll to position [64, 0]
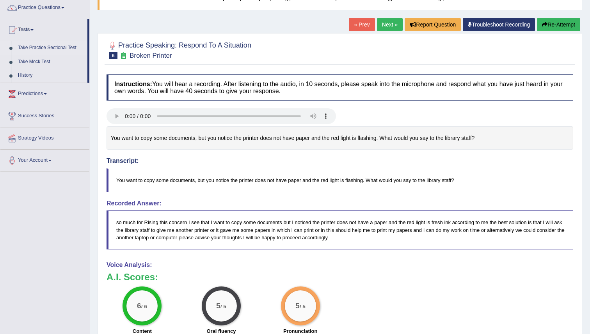
click at [62, 47] on link "Take Practice Sectional Test" at bounding box center [50, 48] width 73 height 14
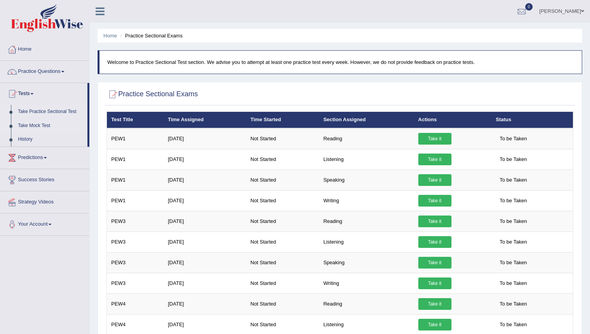
click at [20, 121] on link "Take Mock Test" at bounding box center [50, 126] width 73 height 14
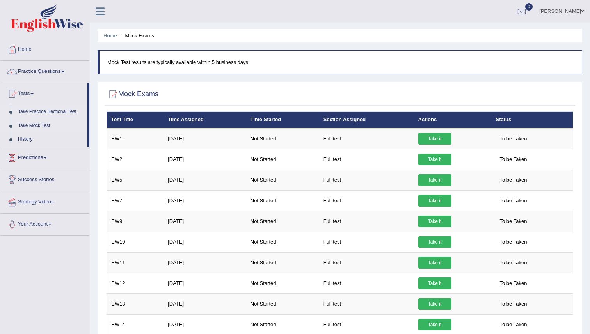
click at [60, 108] on link "Take Practice Sectional Test" at bounding box center [50, 112] width 73 height 14
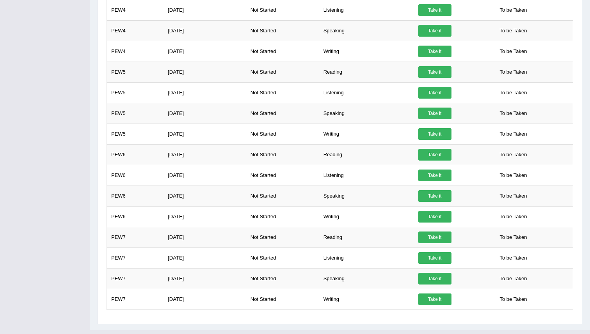
scroll to position [331, 0]
